Goal: Task Accomplishment & Management: Manage account settings

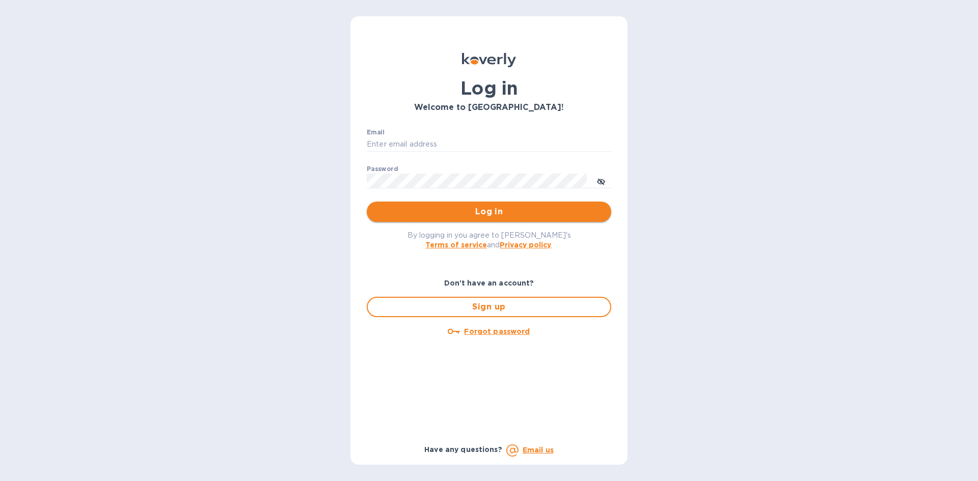
type input "paul@flexcargousa.com"
click at [493, 210] on span "Log in" at bounding box center [489, 212] width 228 height 12
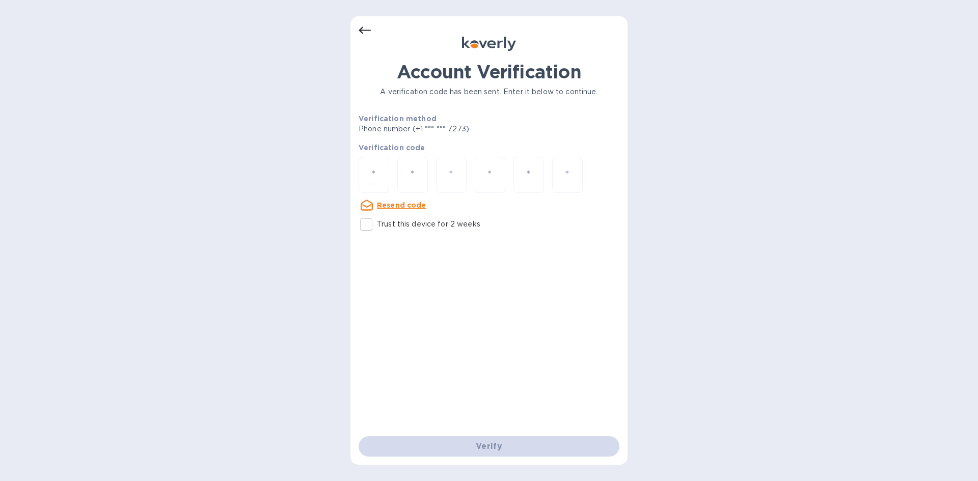
click at [385, 167] on div at bounding box center [374, 175] width 31 height 36
type input "1"
type input "4"
type input "1"
type input "2"
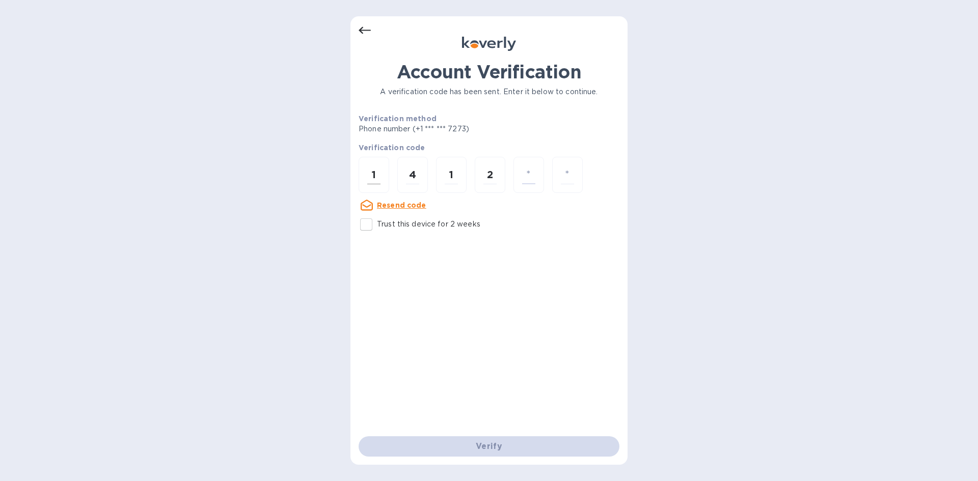
type input "8"
type input "0"
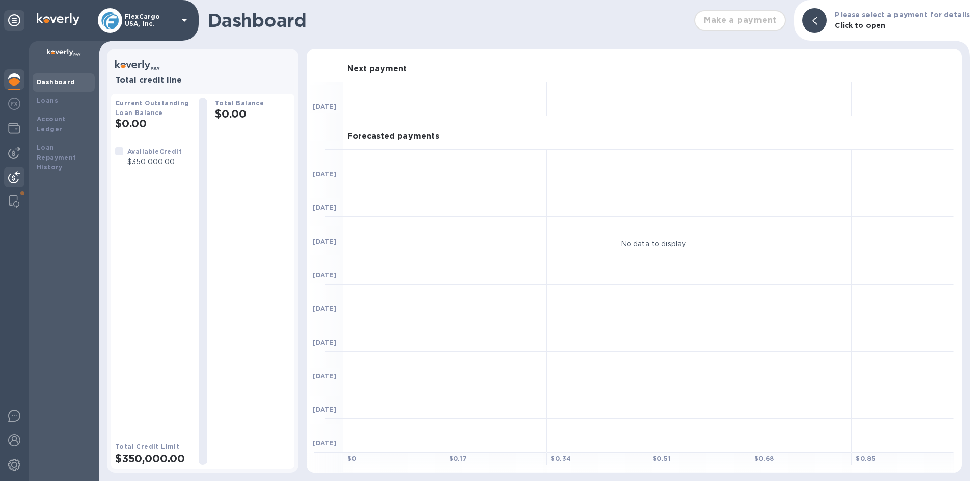
click at [9, 173] on img at bounding box center [14, 177] width 12 height 12
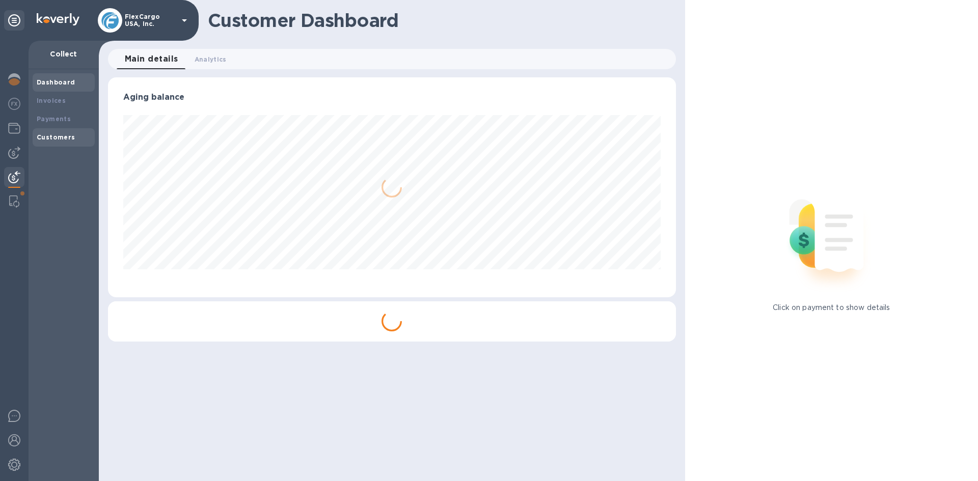
scroll to position [220, 567]
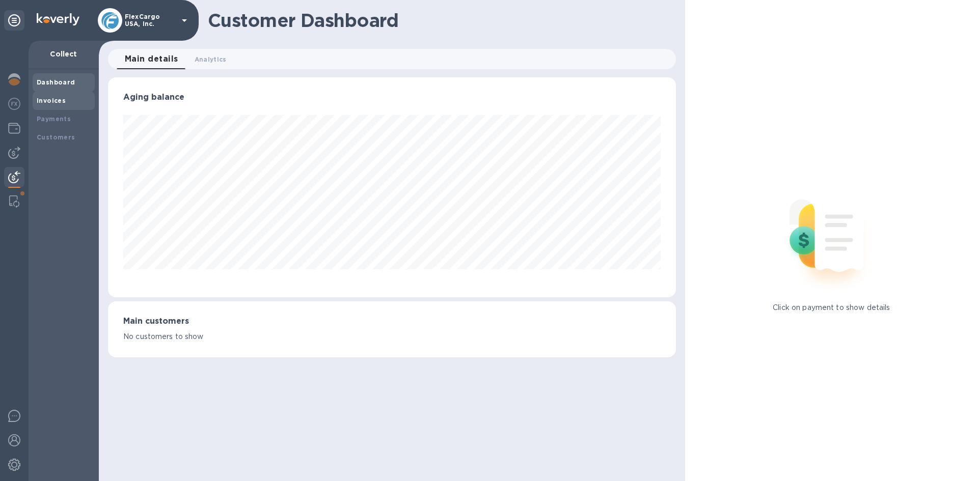
click at [53, 97] on b "Invoices" at bounding box center [51, 101] width 29 height 8
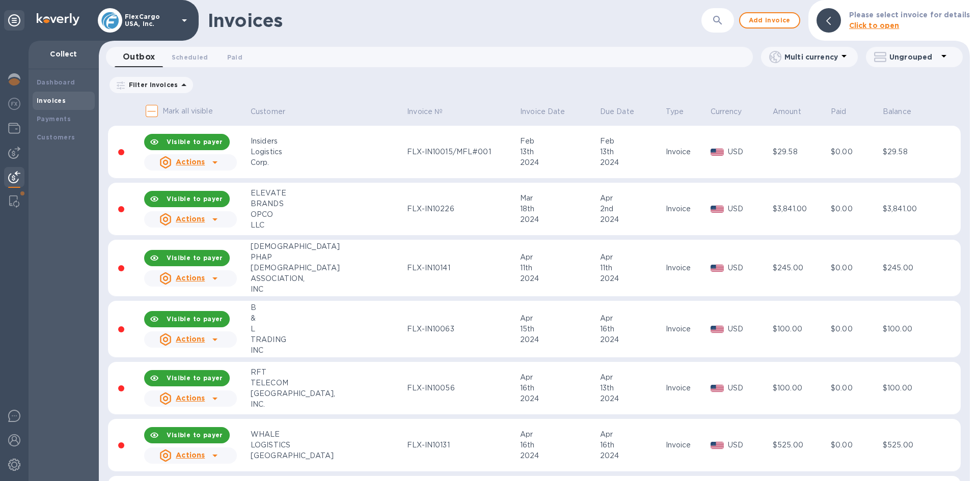
click at [724, 23] on icon "button" at bounding box center [717, 20] width 12 height 12
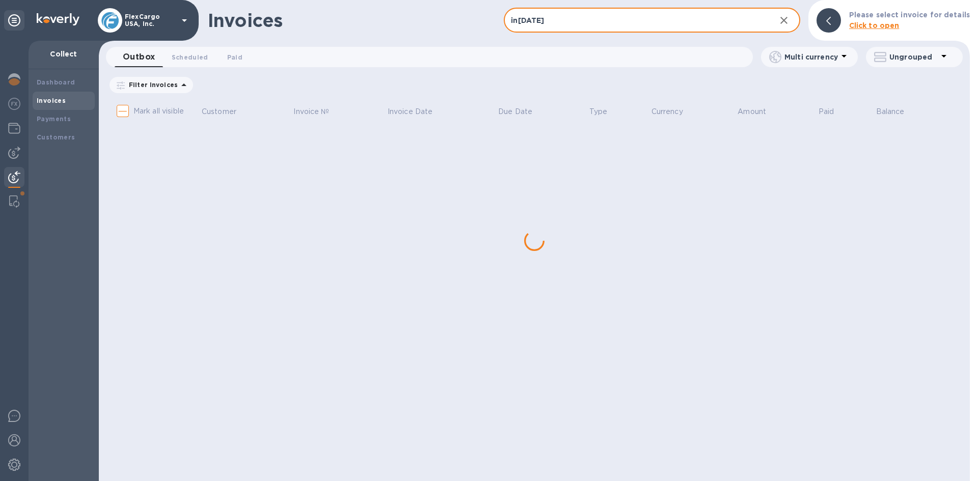
type input "in14441"
checkbox input "true"
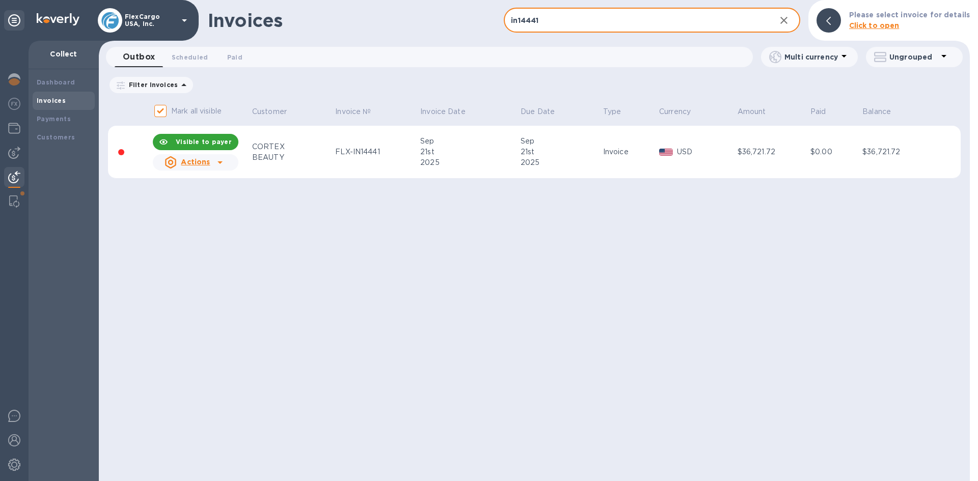
type input "in14441"
click at [210, 143] on b "Visible to payer" at bounding box center [204, 142] width 56 height 8
checkbox input "false"
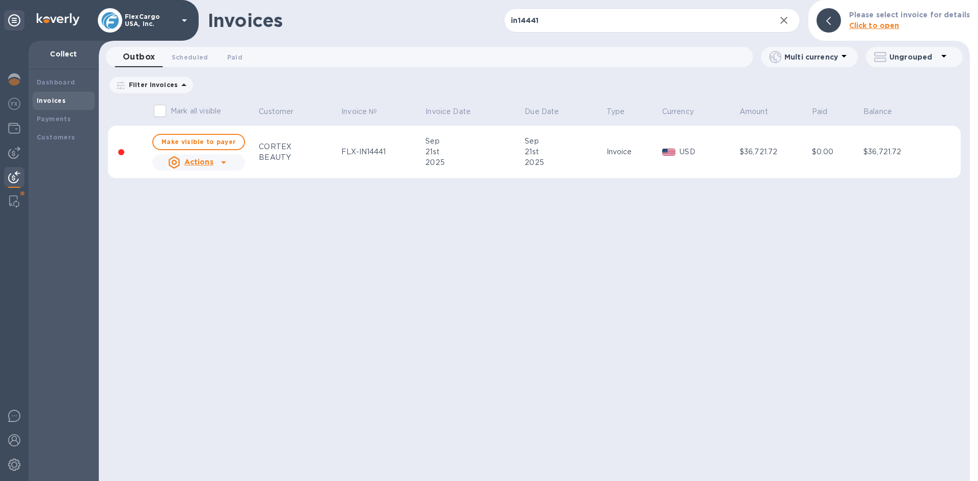
click at [219, 167] on icon at bounding box center [223, 162] width 12 height 12
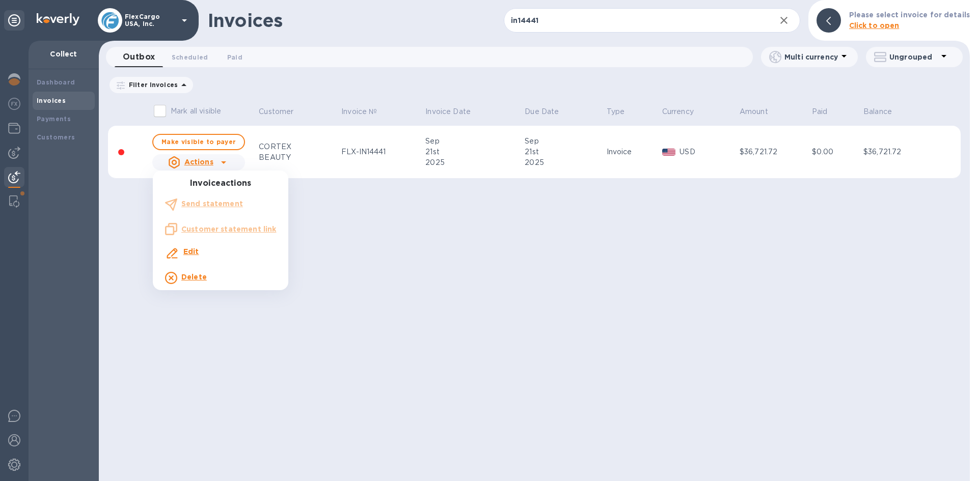
click at [366, 259] on div at bounding box center [489, 240] width 978 height 481
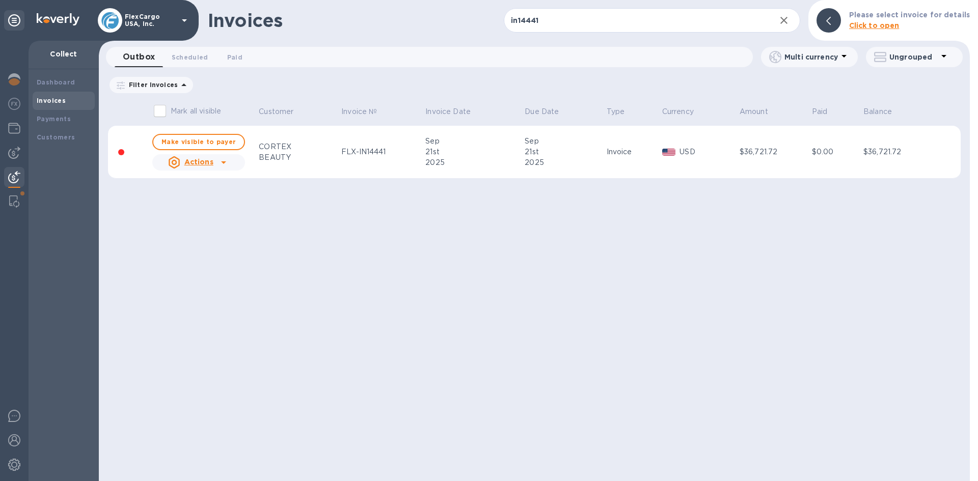
click at [199, 158] on u "Actions" at bounding box center [198, 162] width 29 height 8
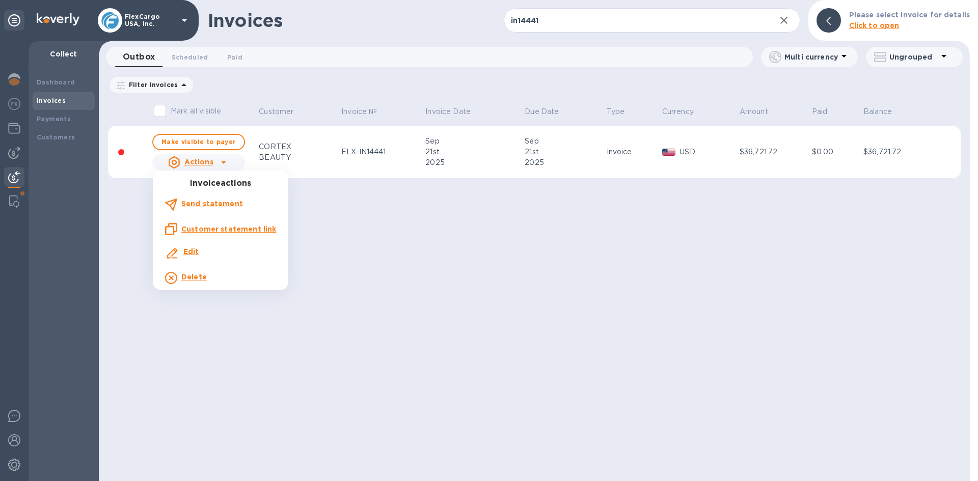
click at [649, 266] on div at bounding box center [489, 240] width 978 height 481
